Goal: Check status

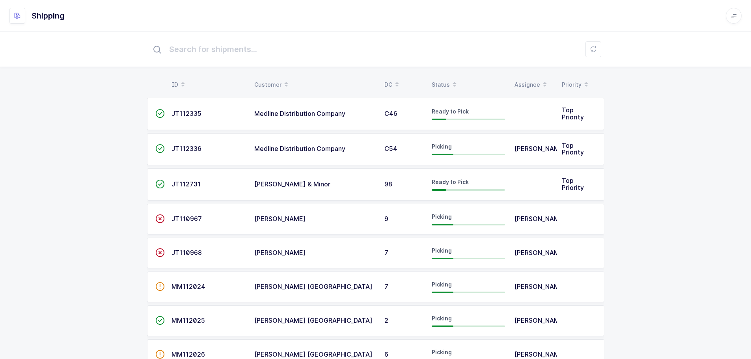
click at [450, 80] on span at bounding box center [454, 84] width 9 height 13
click at [438, 83] on div "Status" at bounding box center [467, 84] width 73 height 13
click at [450, 78] on span at bounding box center [454, 84] width 9 height 13
click at [444, 84] on div "Status" at bounding box center [467, 84] width 73 height 13
click at [445, 81] on div "Status" at bounding box center [467, 84] width 73 height 13
